Goal: Task Accomplishment & Management: Manage account settings

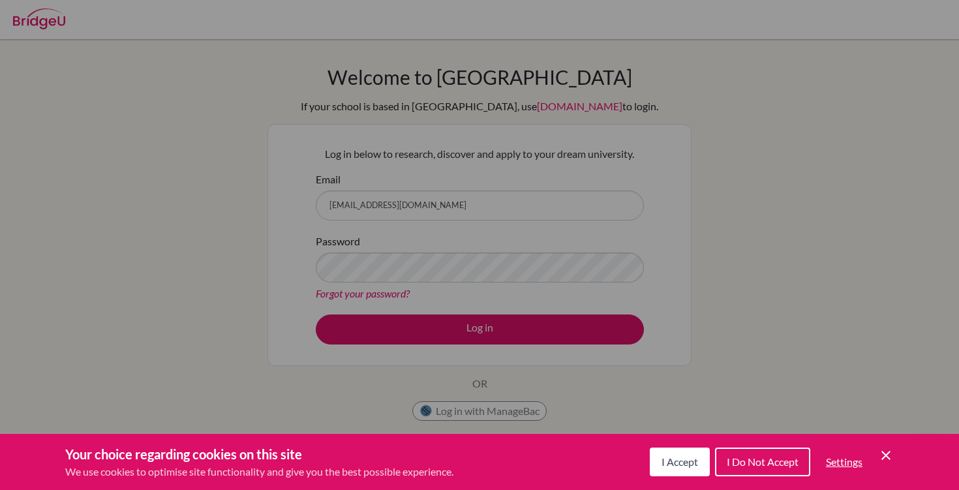
click at [883, 452] on icon "Save and close" at bounding box center [885, 455] width 9 height 9
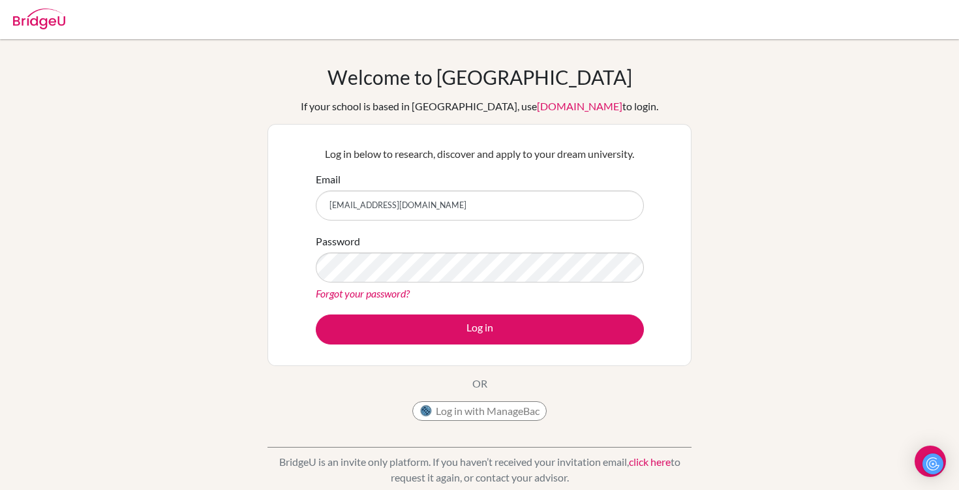
click at [378, 293] on link "Forgot your password?" at bounding box center [363, 293] width 94 height 12
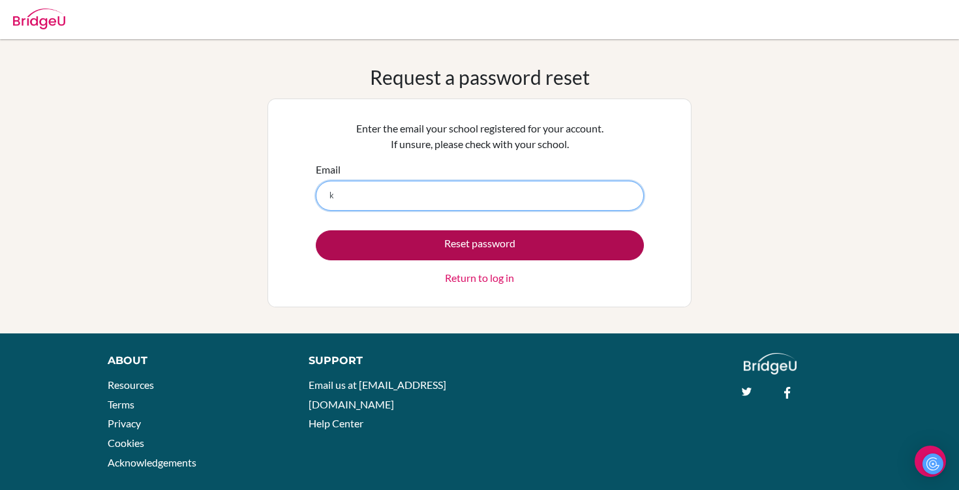
type input "[EMAIL_ADDRESS][DOMAIN_NAME]"
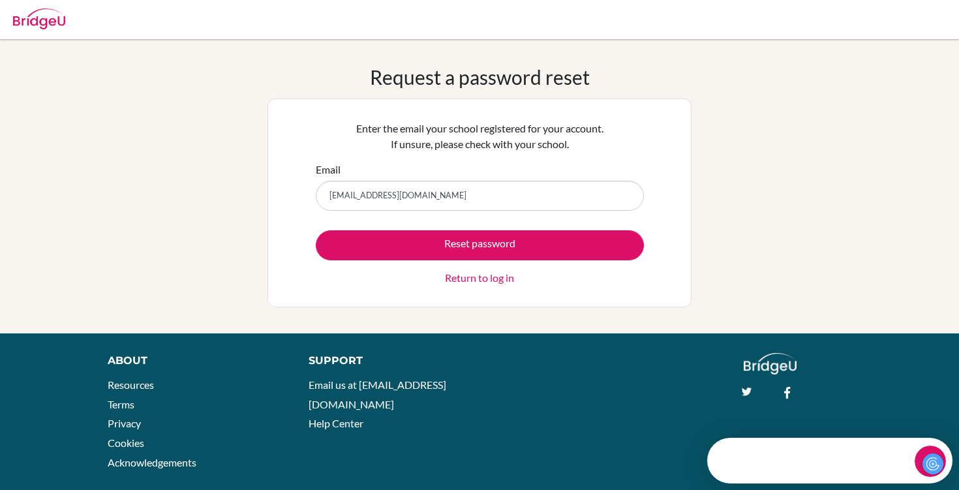
click at [762, 93] on div "Request a password reset Enter the email your school registered for your accoun…" at bounding box center [479, 186] width 959 height 242
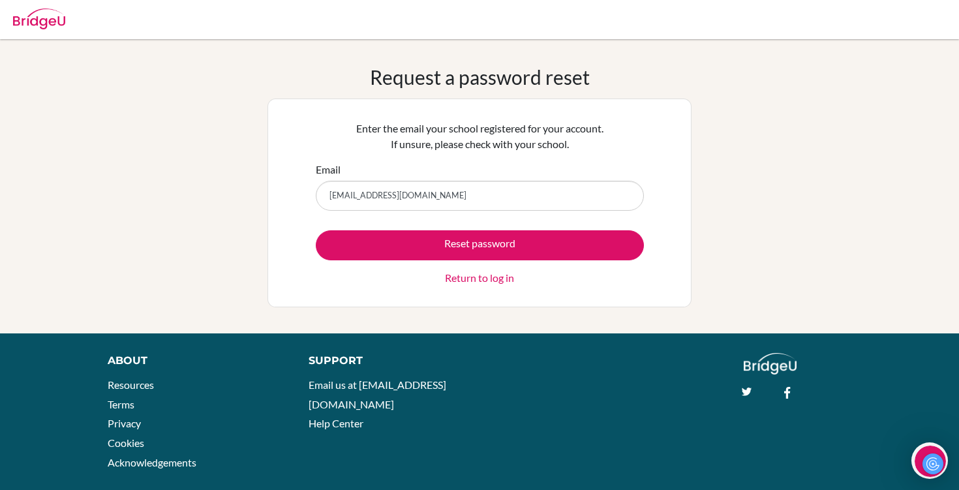
click at [476, 278] on link "Return to log in" at bounding box center [479, 278] width 69 height 16
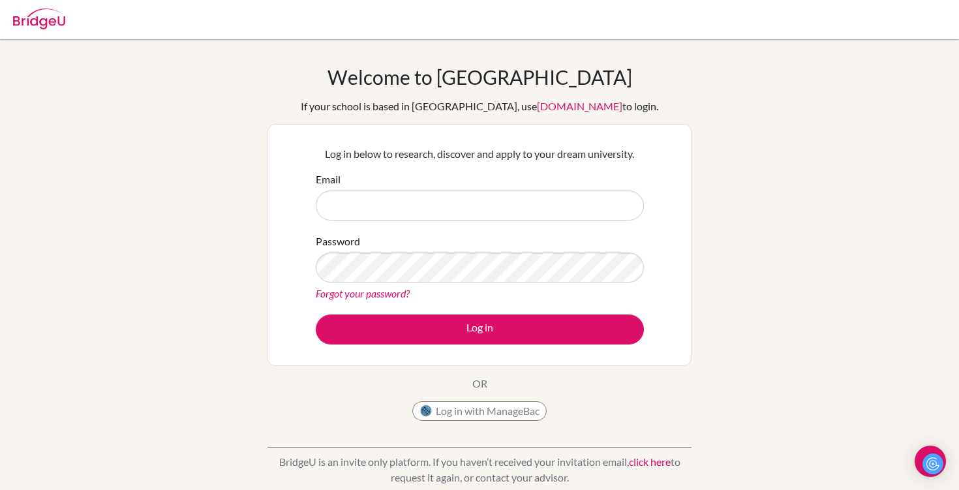
click at [466, 205] on input "Email" at bounding box center [480, 205] width 328 height 30
type input "[EMAIL_ADDRESS][DOMAIN_NAME]"
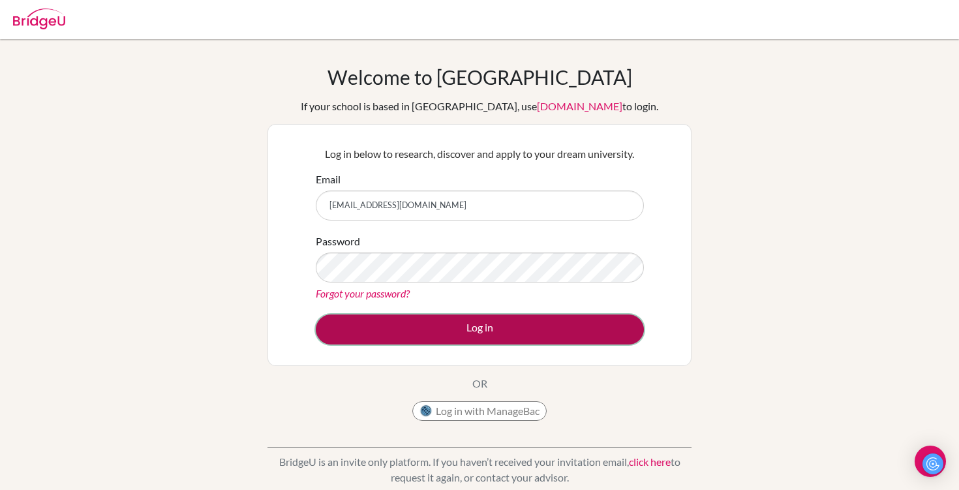
click at [492, 338] on button "Log in" at bounding box center [480, 329] width 328 height 30
